Goal: Task Accomplishment & Management: Complete application form

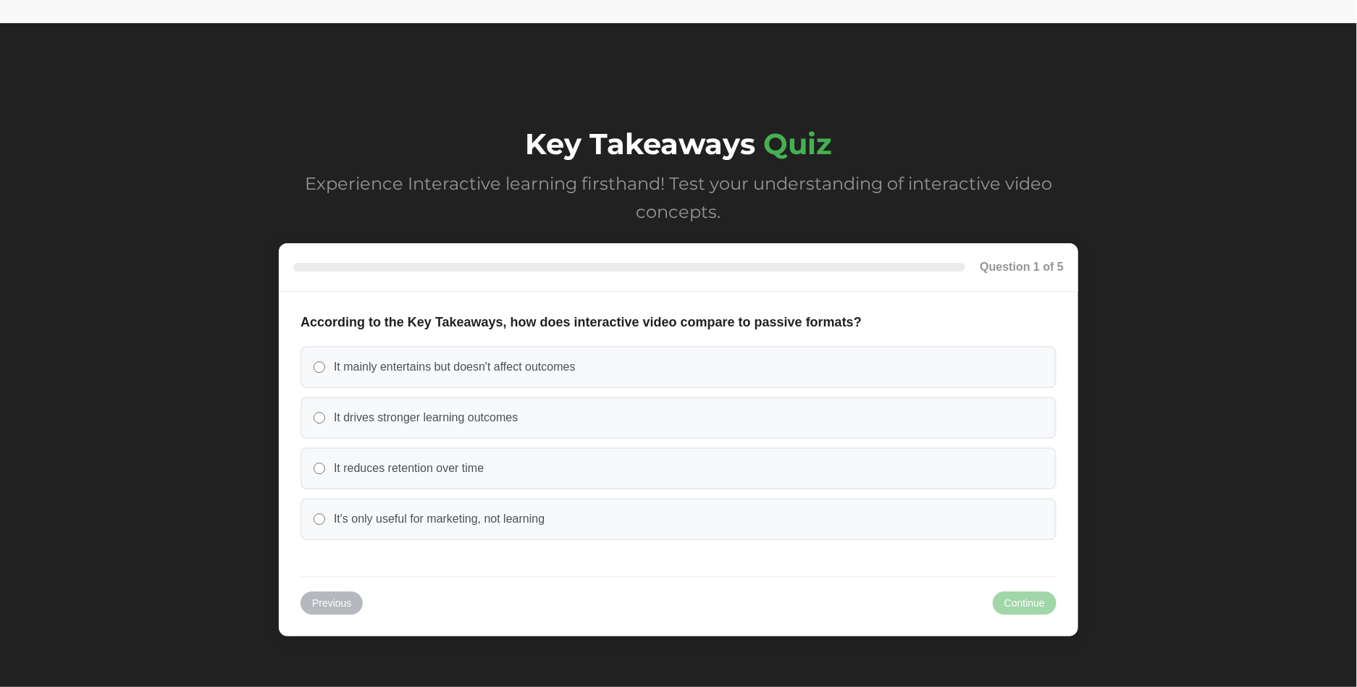
scroll to position [5397, 0]
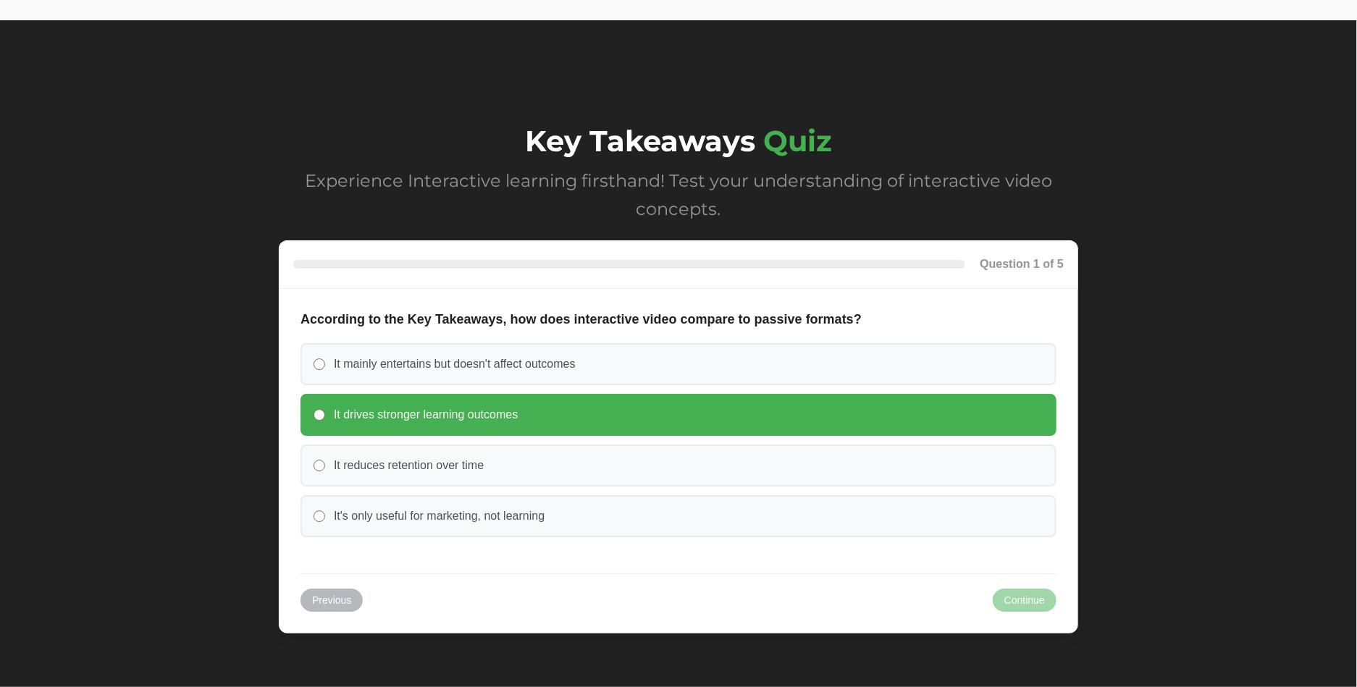
click at [322, 414] on input "It drives stronger learning outcomes" at bounding box center [320, 415] width 12 height 12
radio input "true"
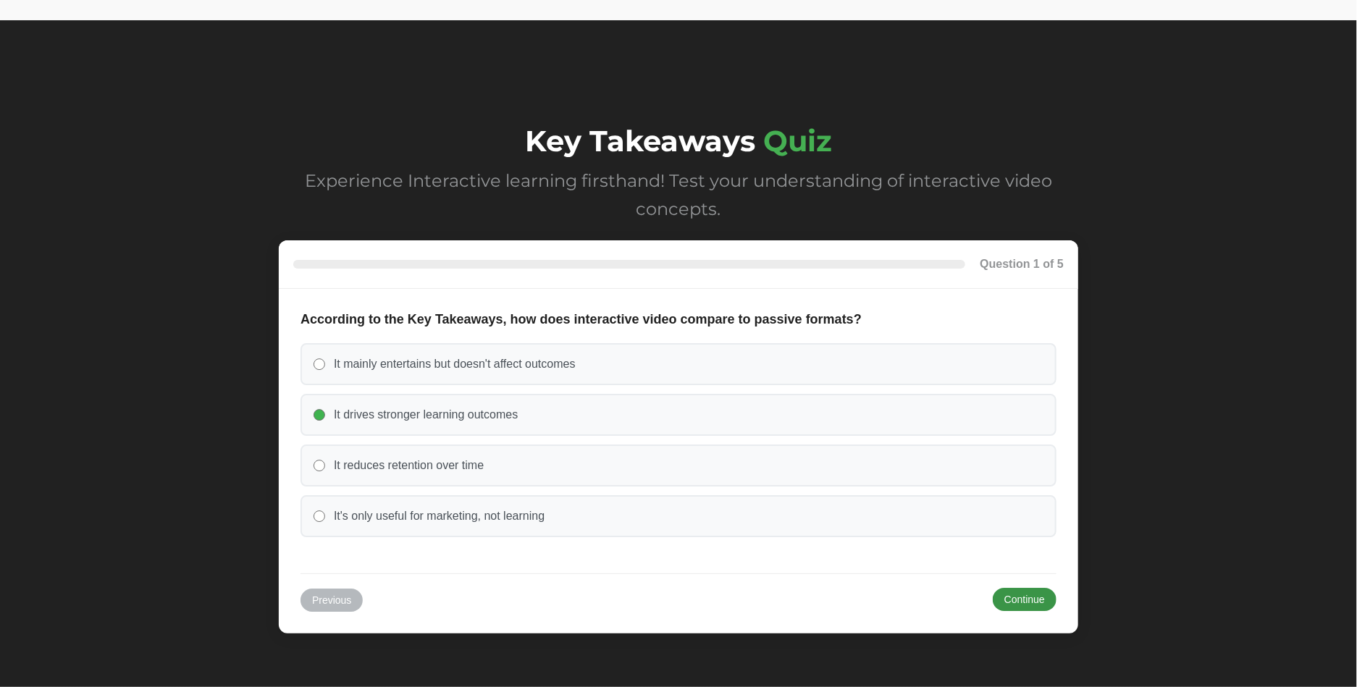
click at [1026, 596] on button "Continue" at bounding box center [1025, 599] width 64 height 23
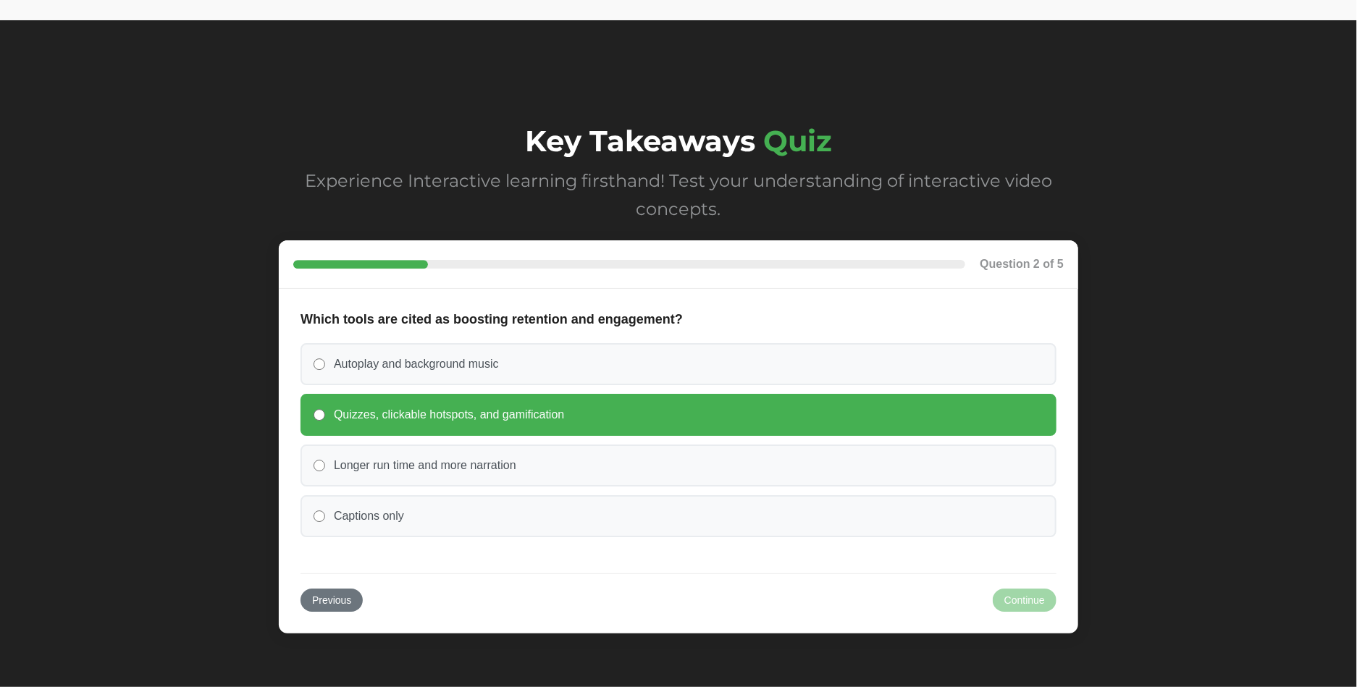
click at [316, 409] on label "Quizzes, clickable hotspots, and gamification" at bounding box center [679, 415] width 756 height 42
click at [316, 409] on input "Quizzes, clickable hotspots, and gamification" at bounding box center [320, 415] width 12 height 12
radio input "true"
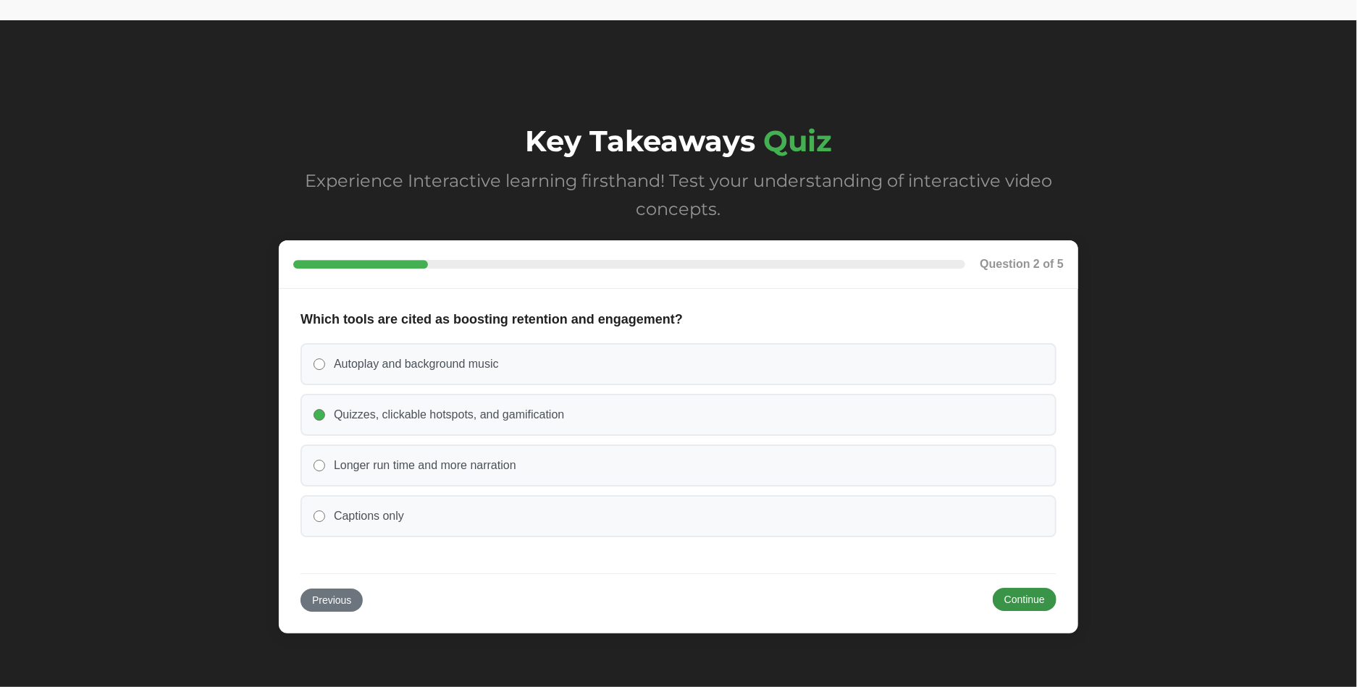
click at [1003, 600] on button "Continue" at bounding box center [1025, 599] width 64 height 23
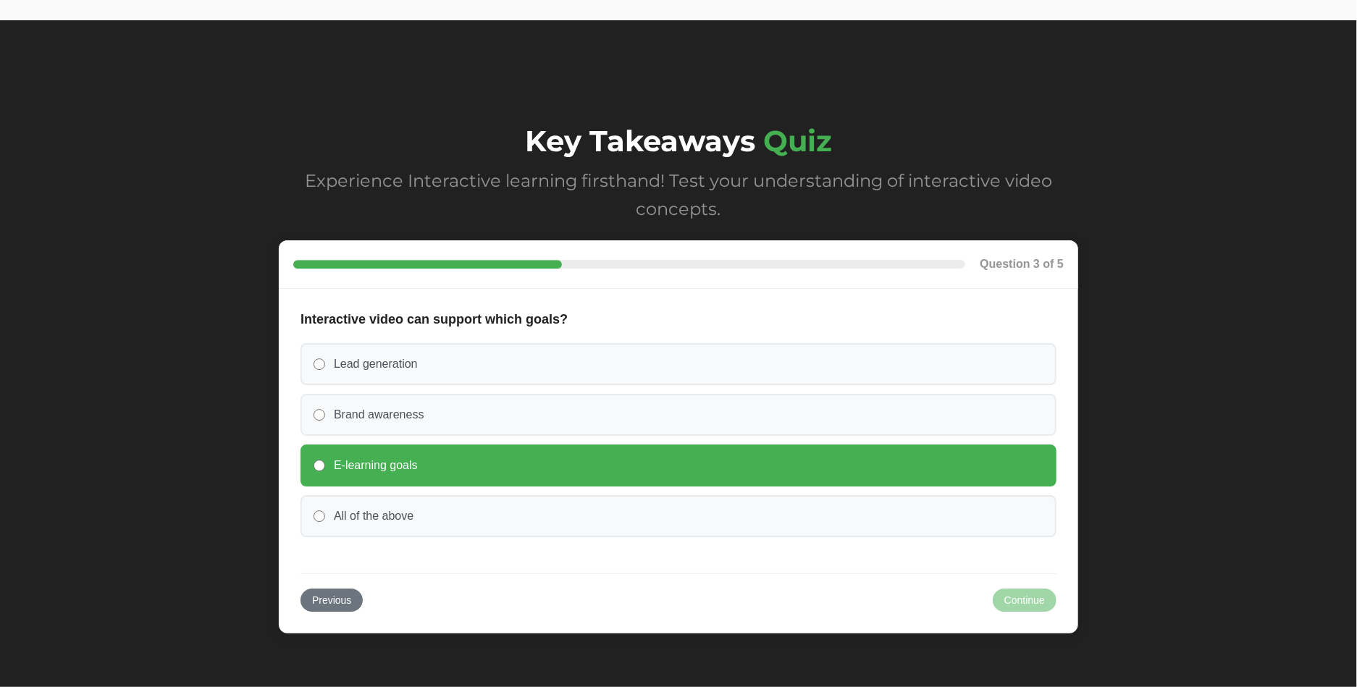
click at [321, 466] on input "E-learning goals" at bounding box center [320, 466] width 12 height 12
radio input "true"
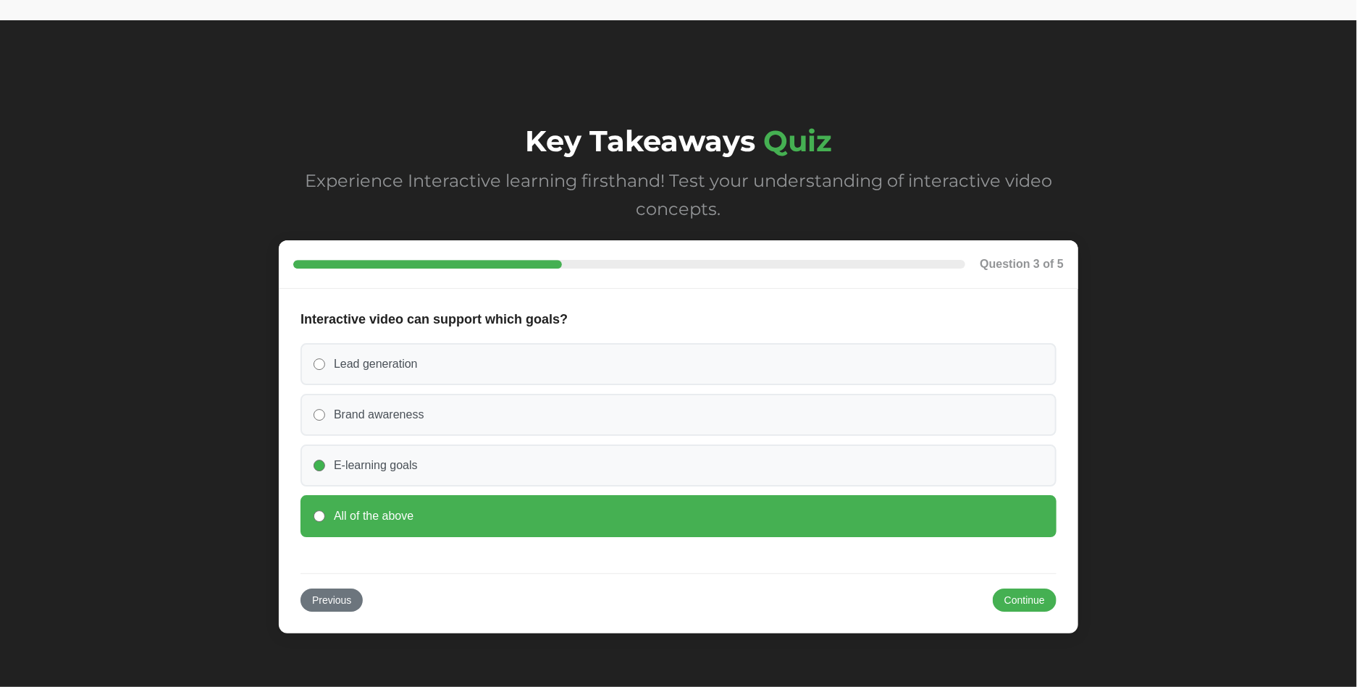
click at [319, 516] on input "All of the above" at bounding box center [320, 517] width 12 height 12
radio input "true"
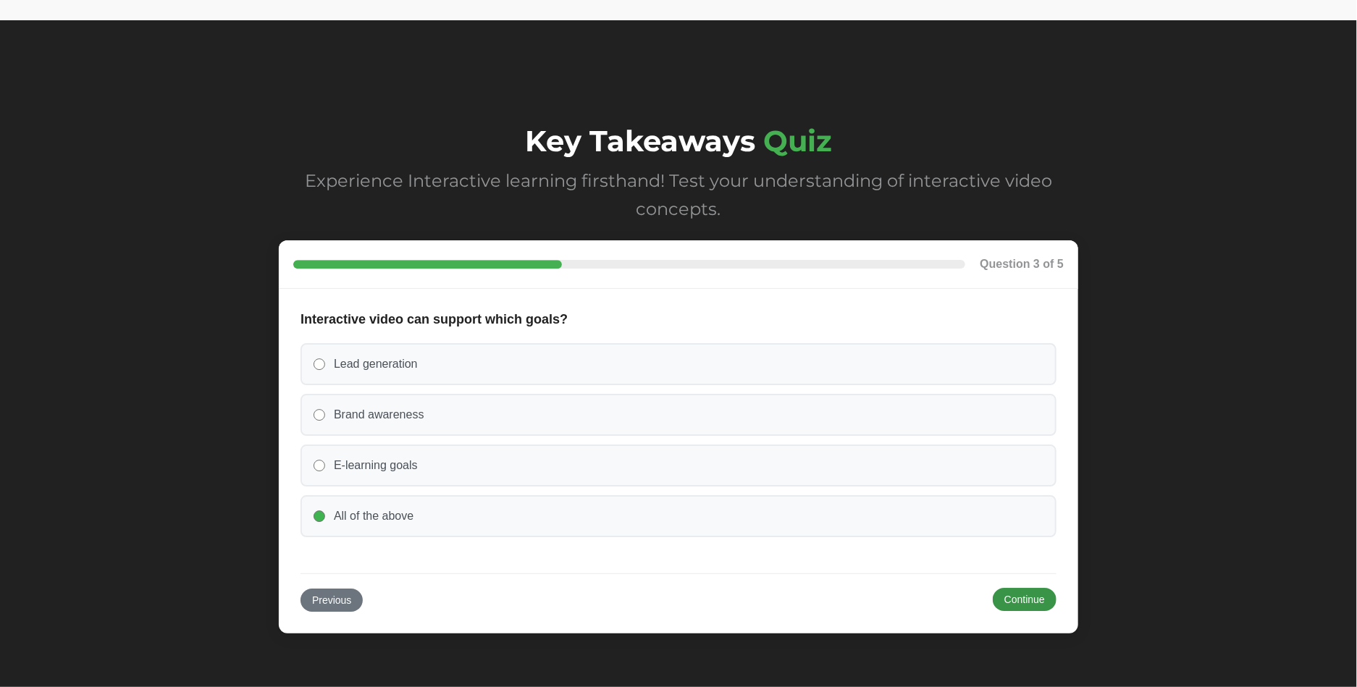
click at [1038, 602] on button "Continue" at bounding box center [1025, 599] width 64 height 23
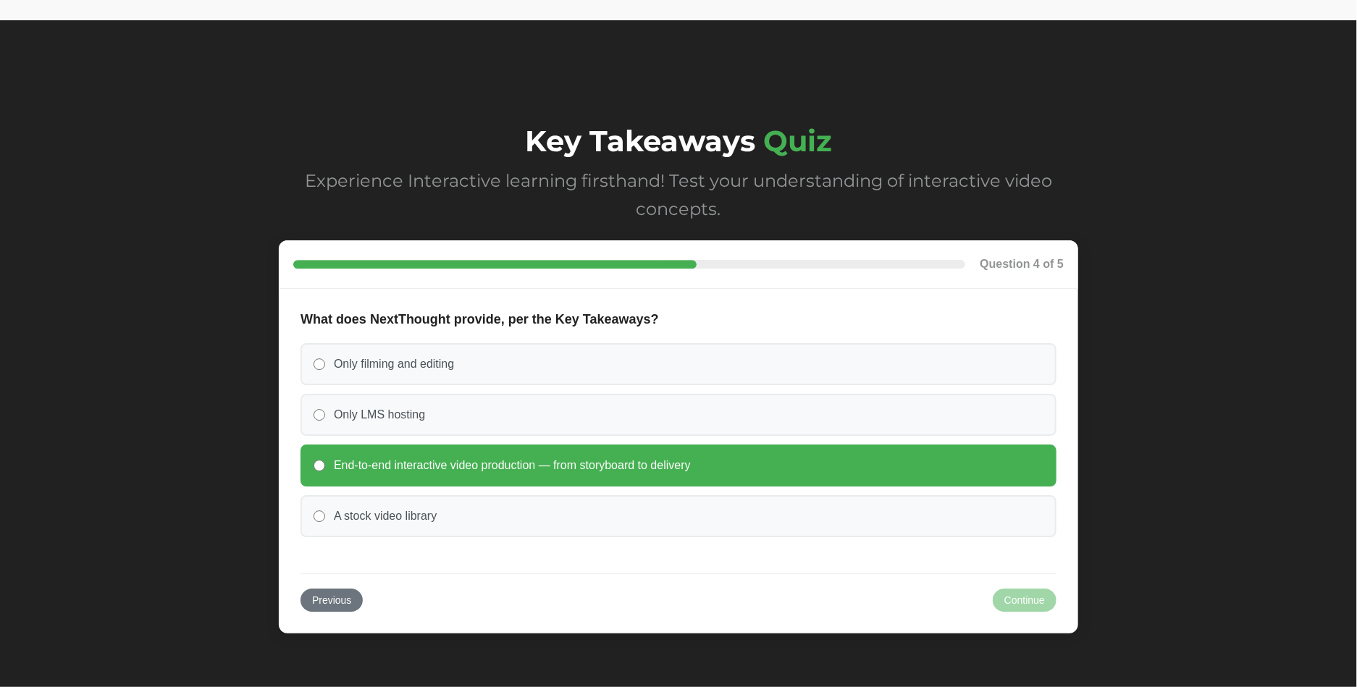
click at [312, 466] on label "End-to-end interactive video production — from storyboard to delivery" at bounding box center [679, 466] width 756 height 42
click at [314, 466] on input "End-to-end interactive video production — from storyboard to delivery" at bounding box center [320, 466] width 12 height 12
radio input "true"
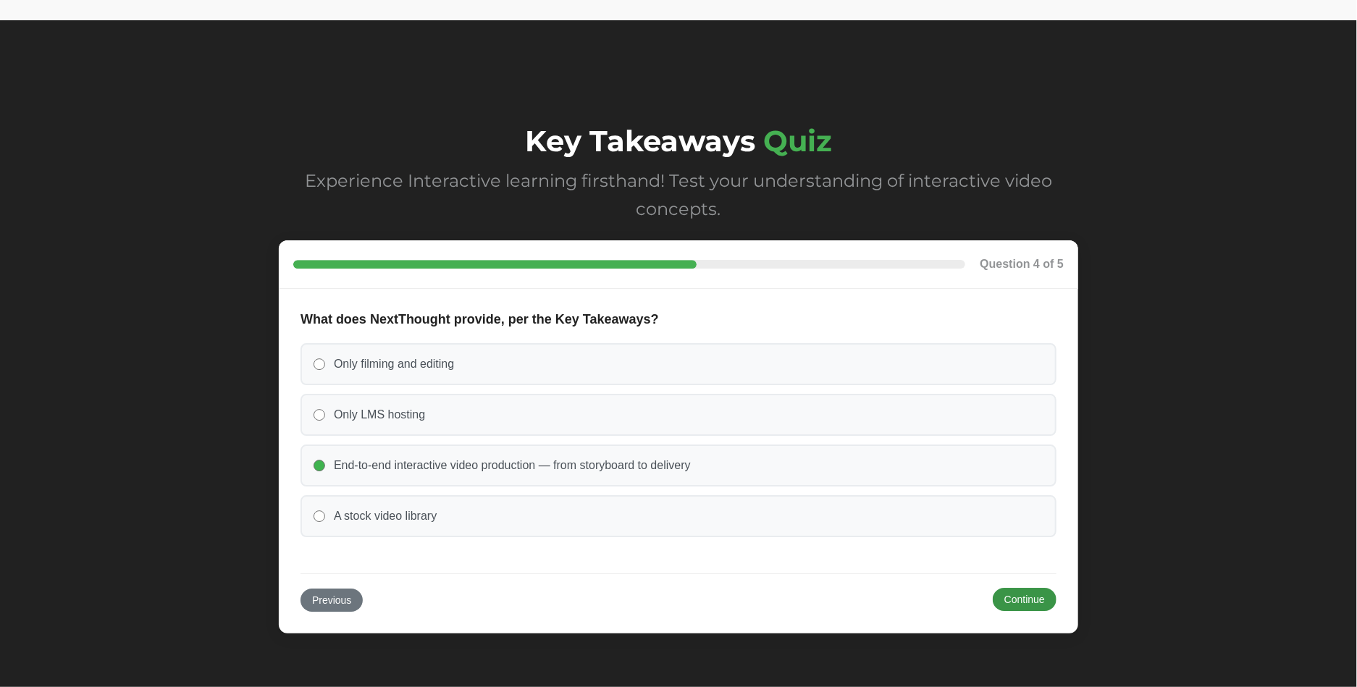
click at [1010, 603] on button "Continue" at bounding box center [1025, 599] width 64 height 23
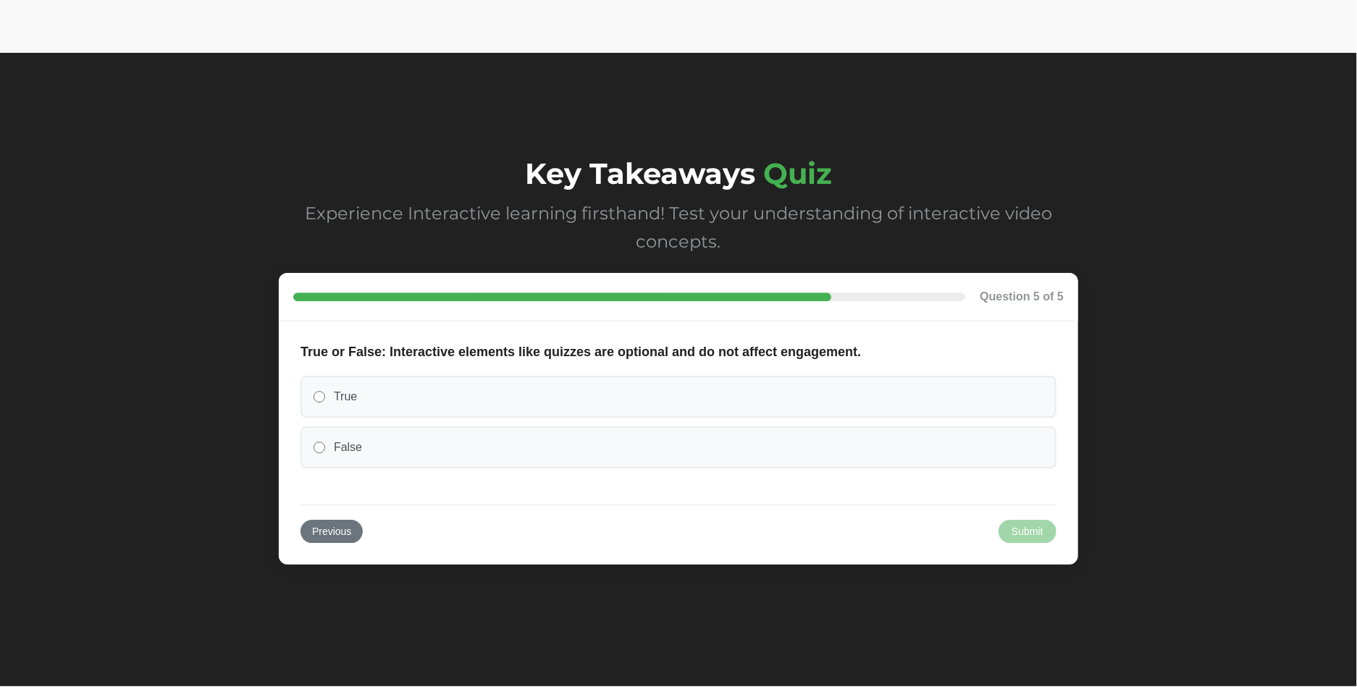
scroll to position [5365, 0]
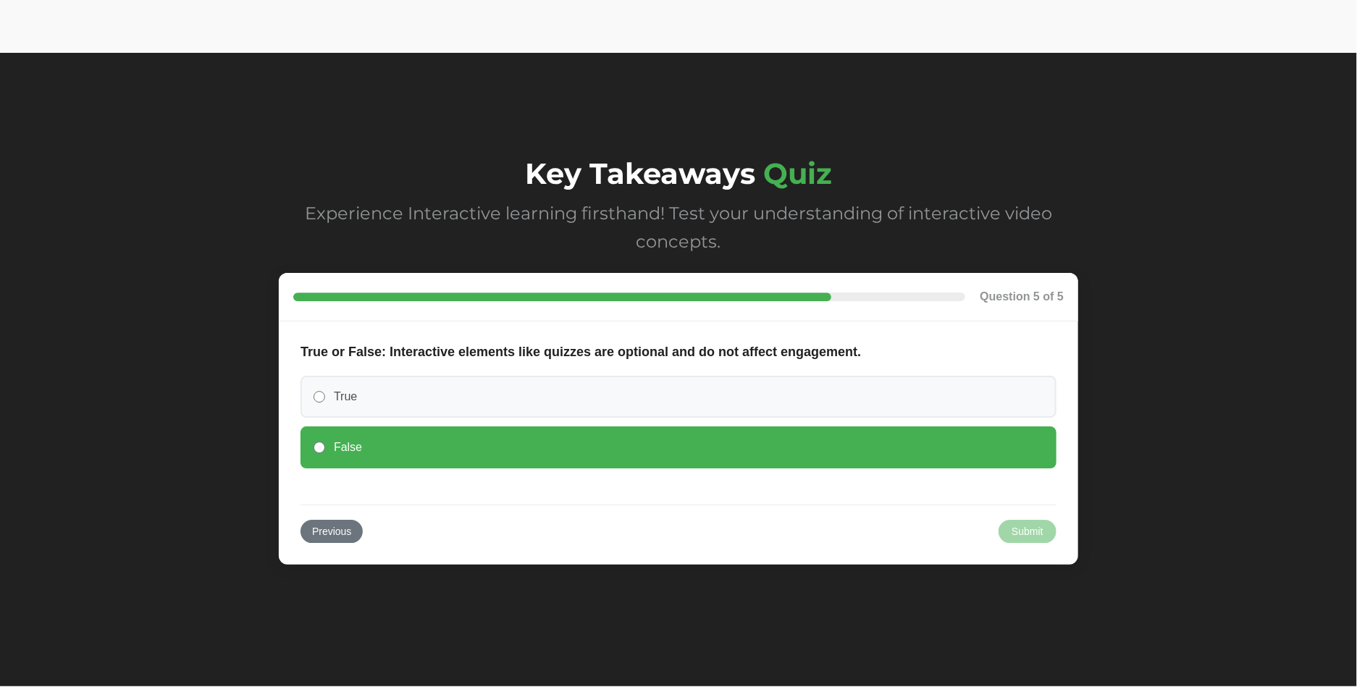
click at [316, 439] on label "False" at bounding box center [679, 448] width 756 height 42
click at [316, 442] on input "False" at bounding box center [320, 448] width 12 height 12
radio input "true"
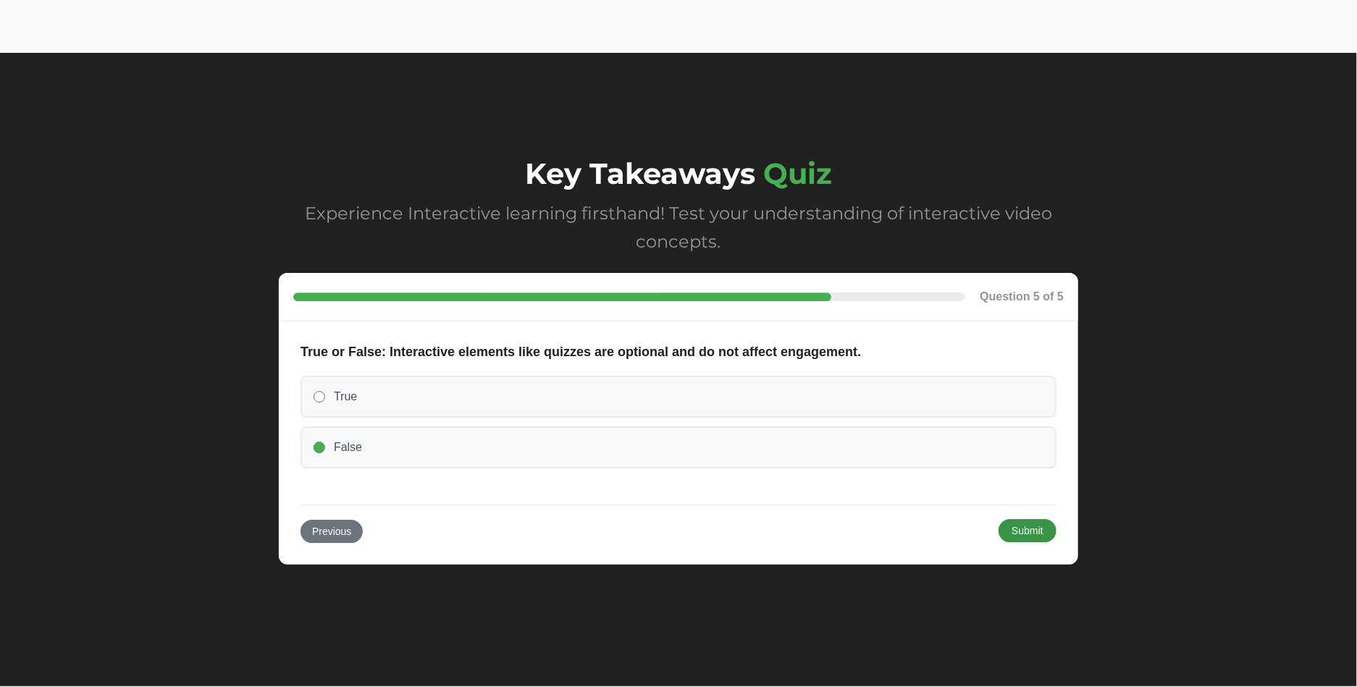
click at [1036, 530] on button "Submit" at bounding box center [1028, 530] width 58 height 23
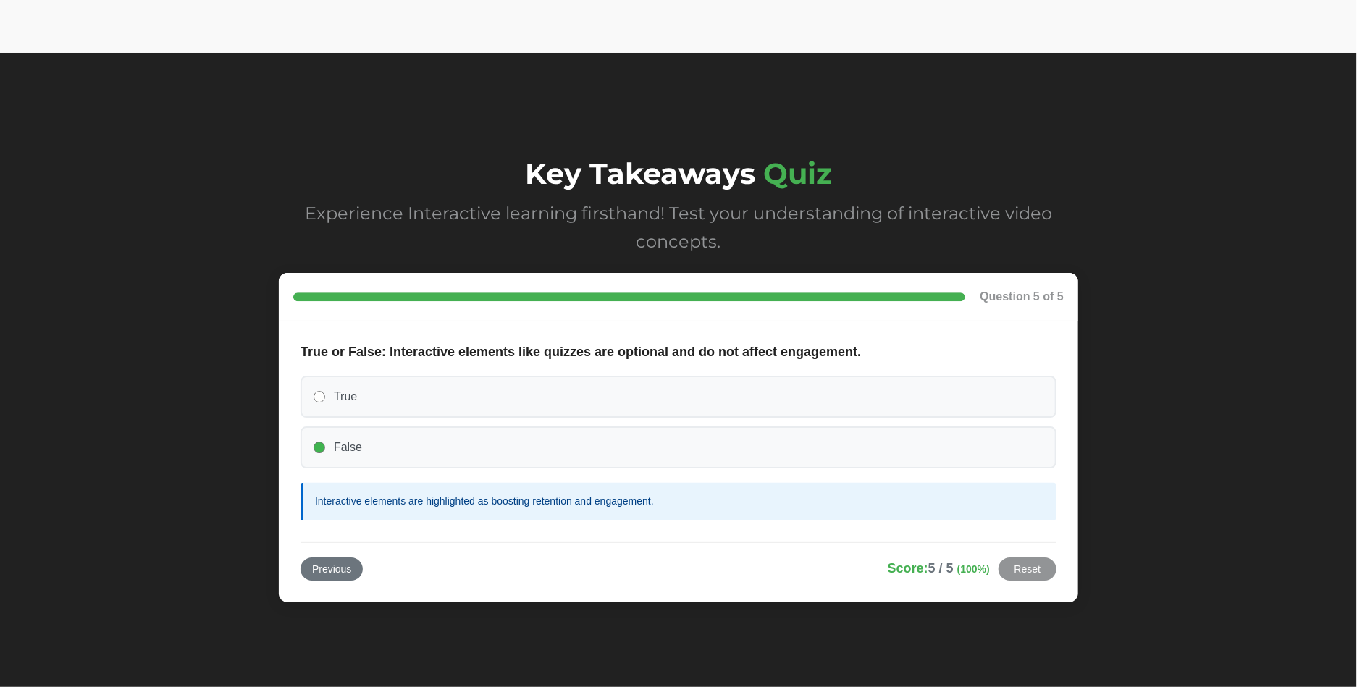
click at [327, 395] on label "True" at bounding box center [679, 397] width 756 height 42
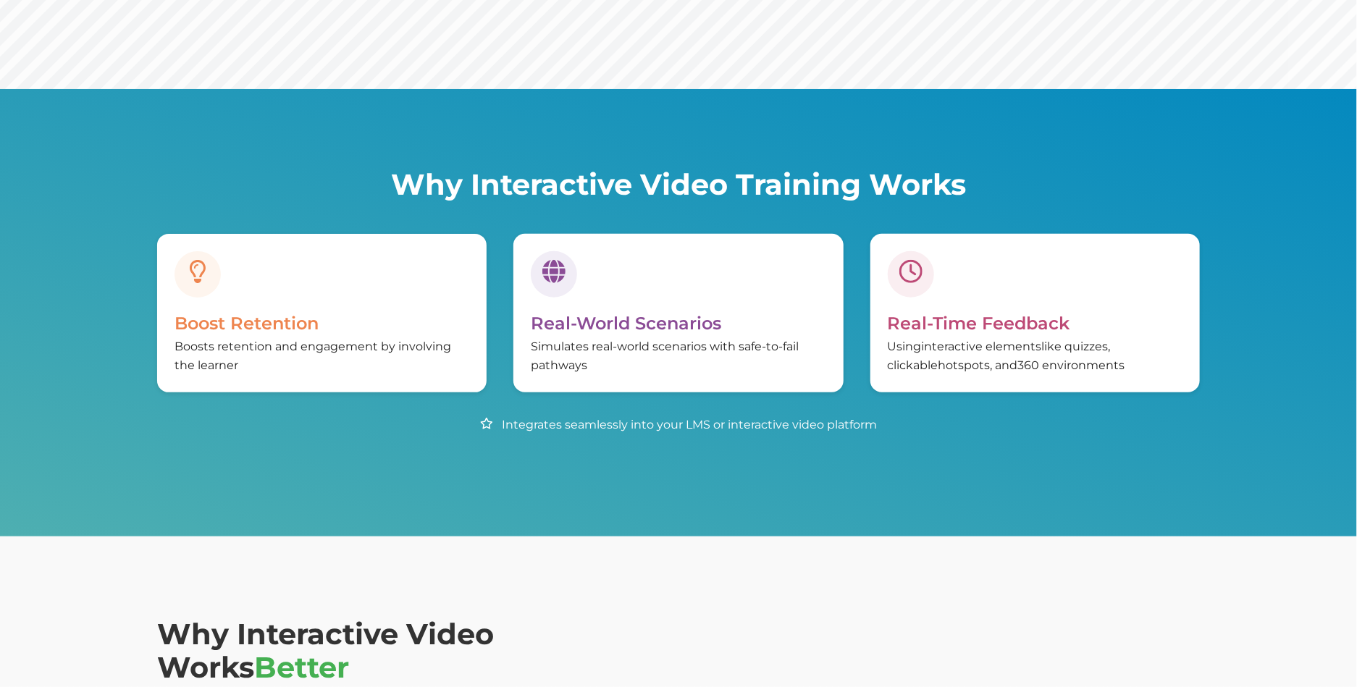
scroll to position [445, 0]
